Goal: Navigation & Orientation: Find specific page/section

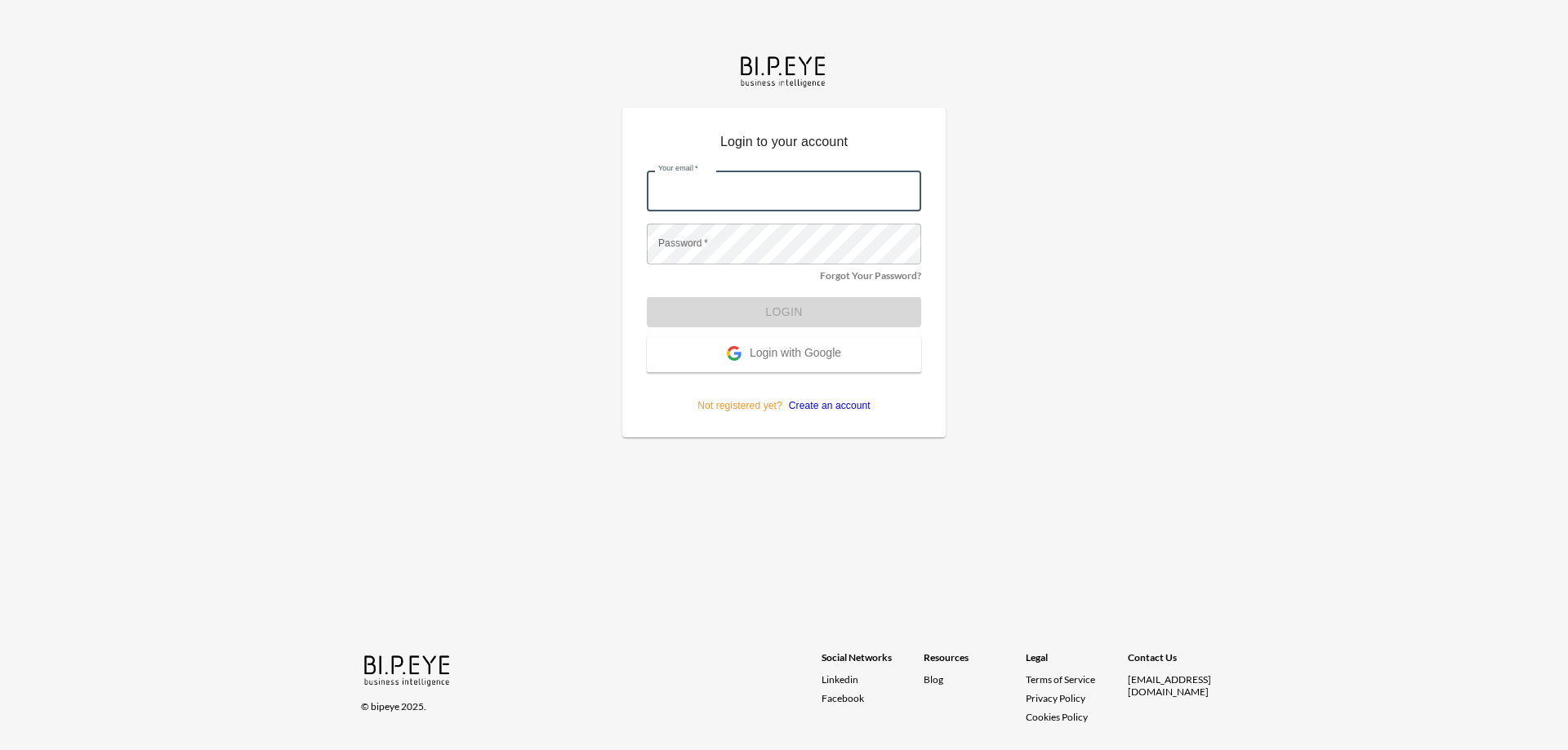
click at [753, 187] on input "Your email   *" at bounding box center [784, 191] width 275 height 41
type input "orens@ibi.co.il"
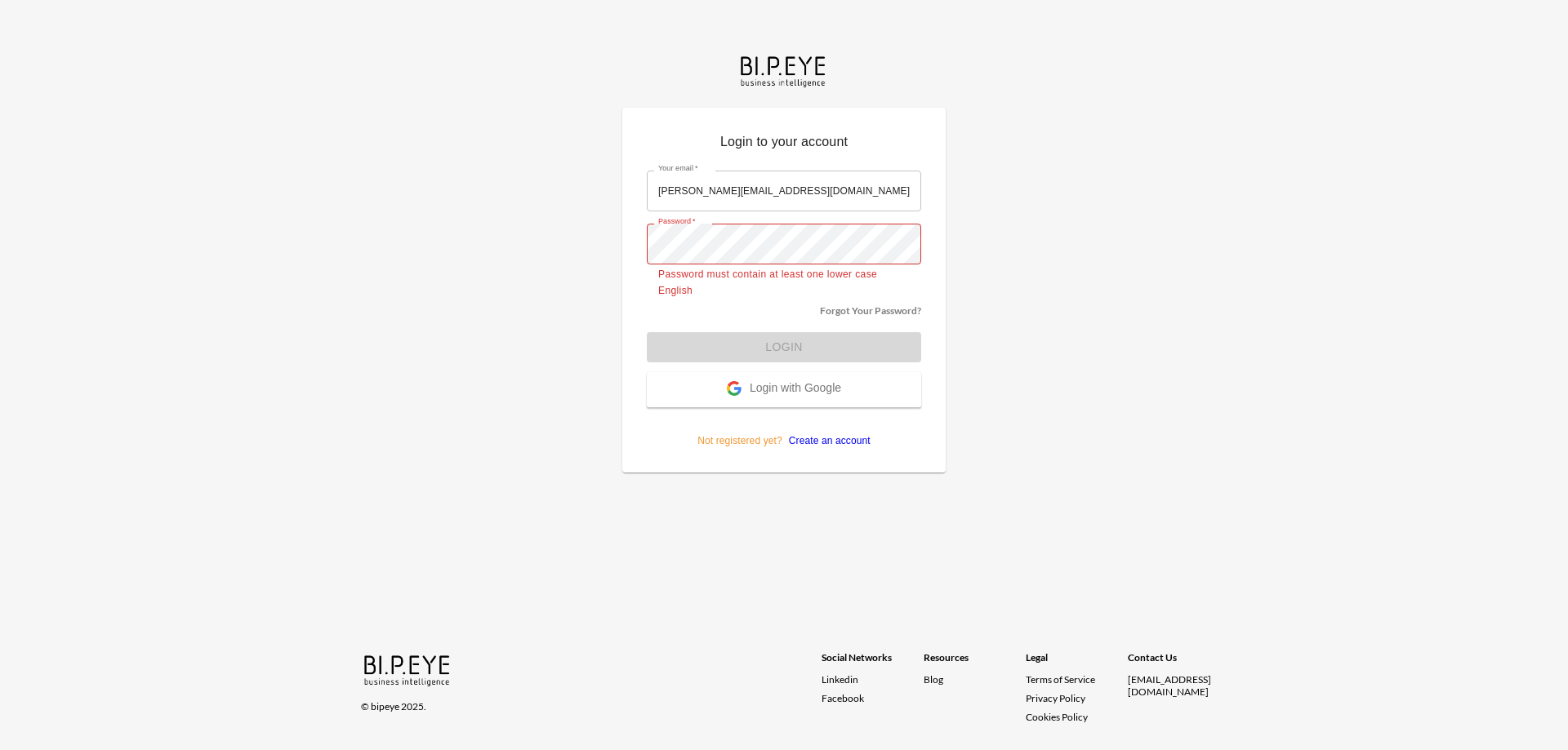
click at [770, 351] on form "Your email   * orens@ibi.co.il Your email   * Password   * Password   * Passwor…" at bounding box center [784, 304] width 275 height 290
click at [597, 261] on div "Login to your account Your email   * orens@ibi.co.il Your email   * Password   …" at bounding box center [784, 375] width 1568 height 750
click at [753, 348] on form "Your email   * orens@ibi.co.il Your email   * Password   * Password   * Passwor…" at bounding box center [784, 304] width 275 height 290
click at [586, 249] on div "Login to your account Your email   * orens@ibi.co.il Your email   * Password   …" at bounding box center [784, 375] width 1568 height 750
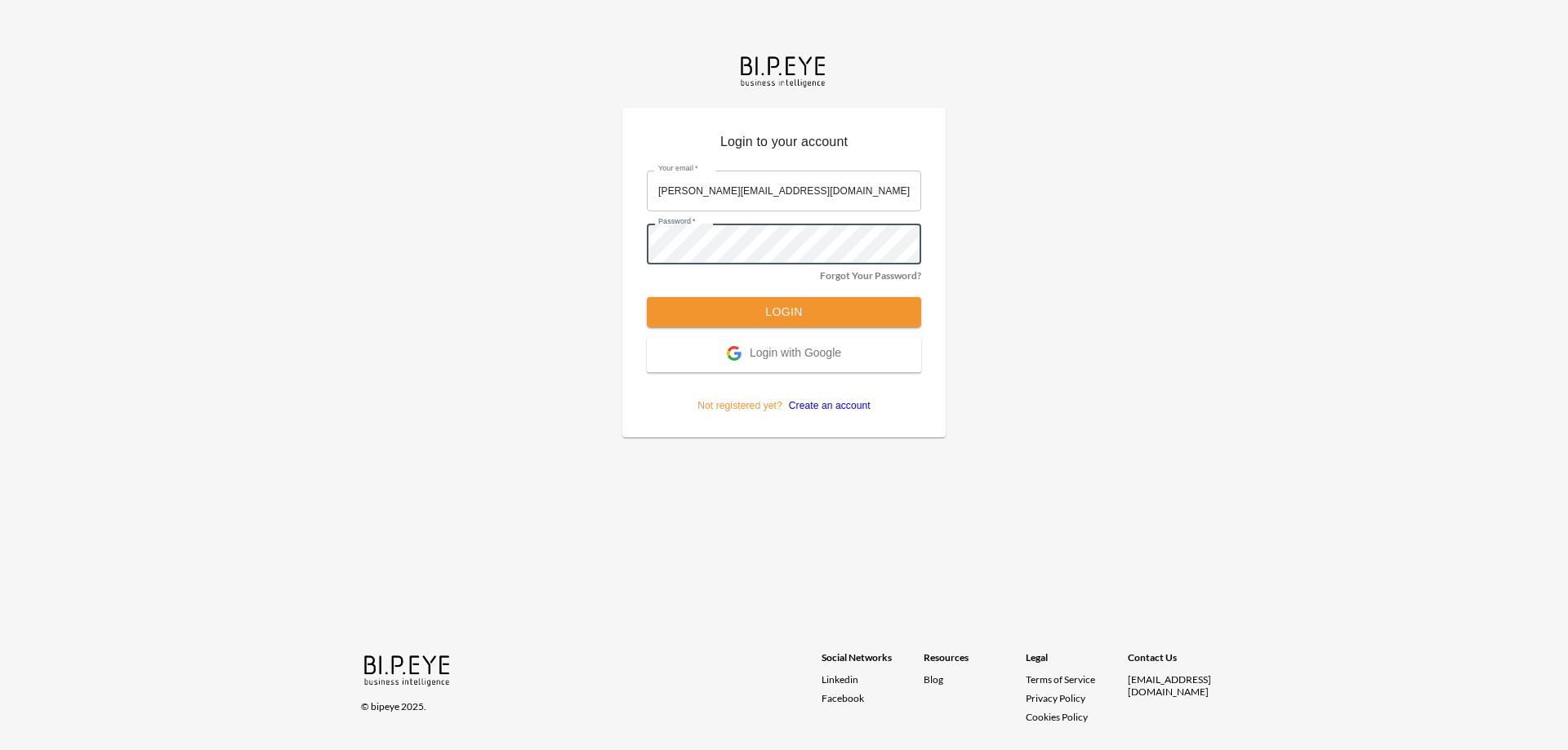
click at [754, 312] on button "Login" at bounding box center [784, 311] width 275 height 30
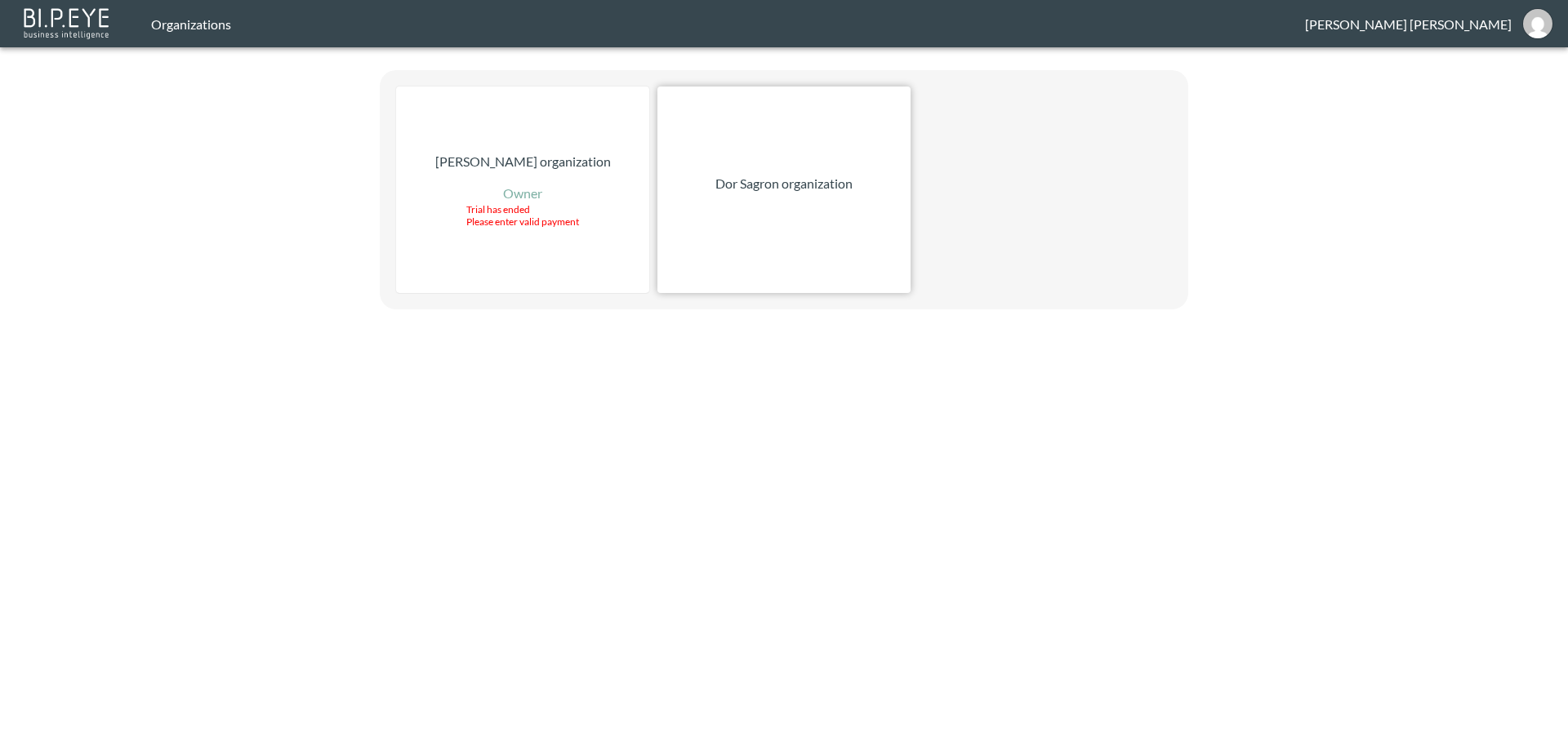
click at [772, 209] on div "Dor Sagron organization" at bounding box center [784, 190] width 253 height 207
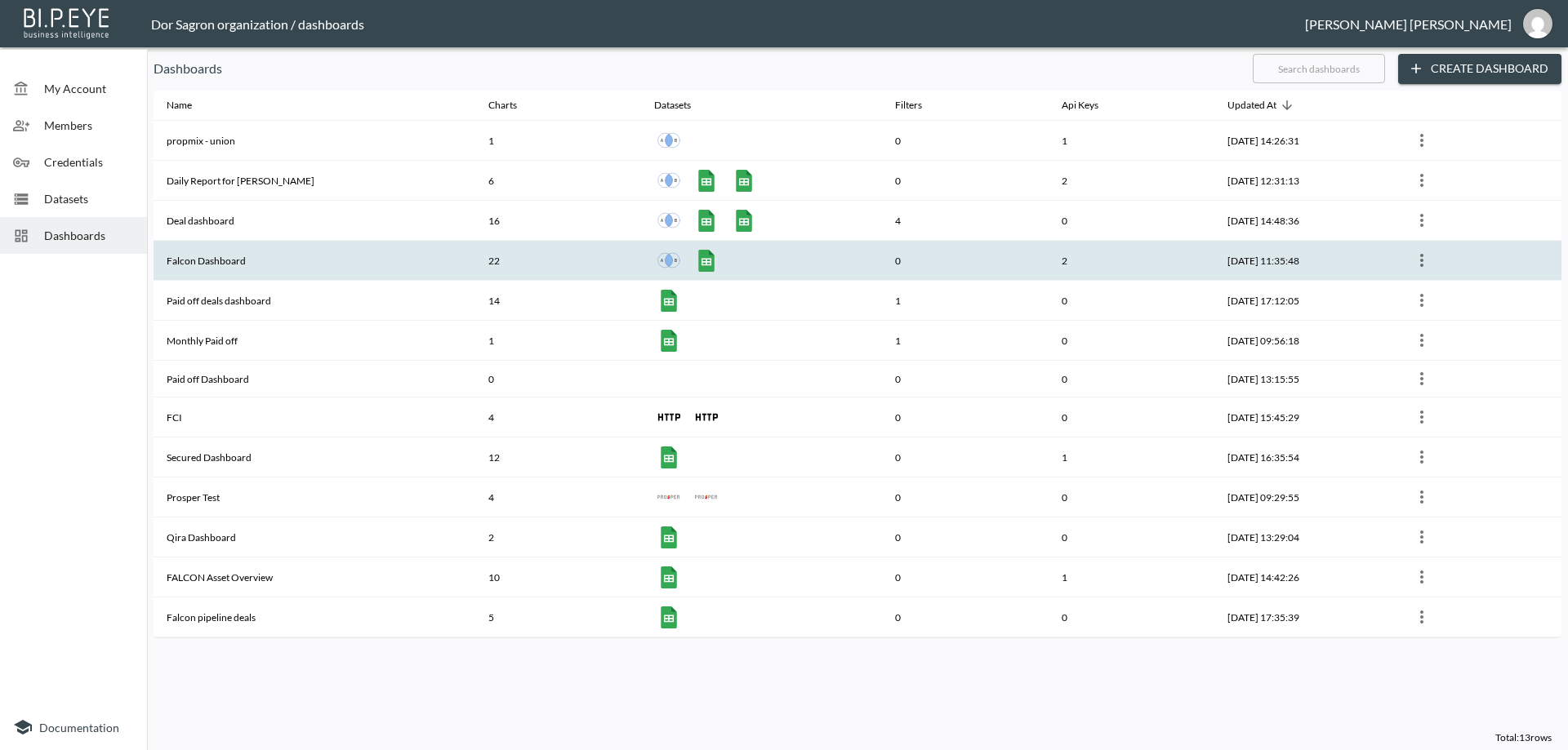
click at [306, 257] on th "Falcon Dashboard" at bounding box center [314, 261] width 322 height 40
